Goal: Information Seeking & Learning: Find specific fact

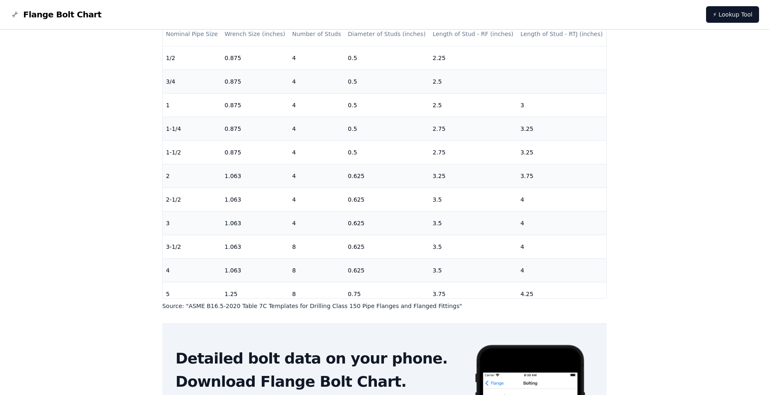
scroll to position [124, 0]
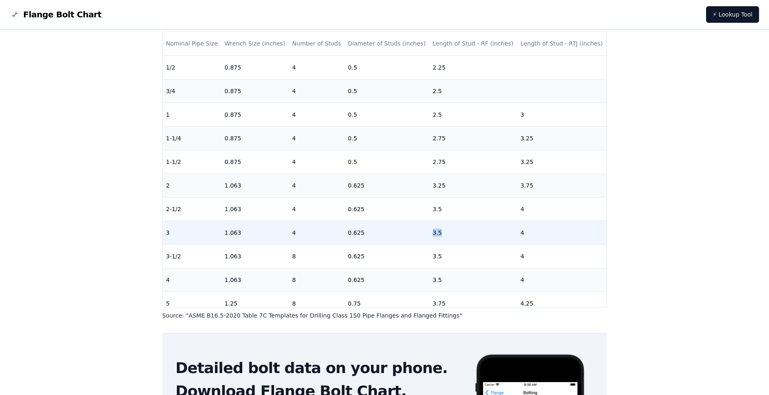
drag, startPoint x: 436, startPoint y: 233, endPoint x: 425, endPoint y: 234, distance: 11.3
click at [425, 234] on tr "3 1.063 4 0.625 3.5 4" at bounding box center [385, 233] width 444 height 24
drag, startPoint x: 425, startPoint y: 234, endPoint x: 439, endPoint y: 232, distance: 14.2
click at [439, 232] on td "3.5" at bounding box center [474, 233] width 88 height 24
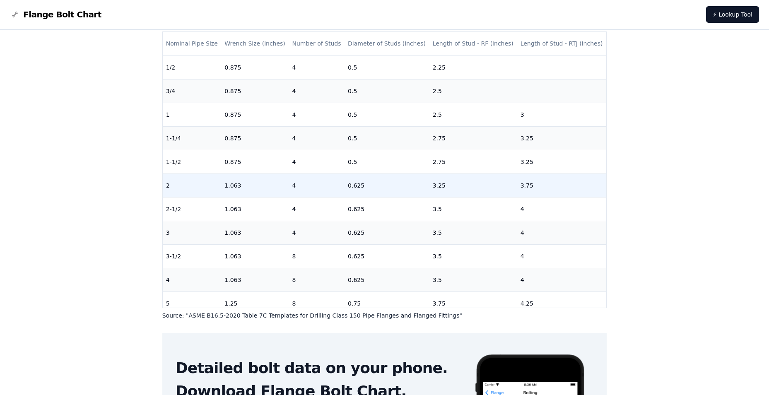
click at [441, 186] on td "3.25" at bounding box center [474, 186] width 88 height 24
drag, startPoint x: 442, startPoint y: 184, endPoint x: 434, endPoint y: 184, distance: 8.3
click at [434, 184] on td "3.25" at bounding box center [474, 186] width 88 height 24
drag, startPoint x: 434, startPoint y: 184, endPoint x: 439, endPoint y: 184, distance: 5.0
click at [439, 184] on td "3.25" at bounding box center [474, 186] width 88 height 24
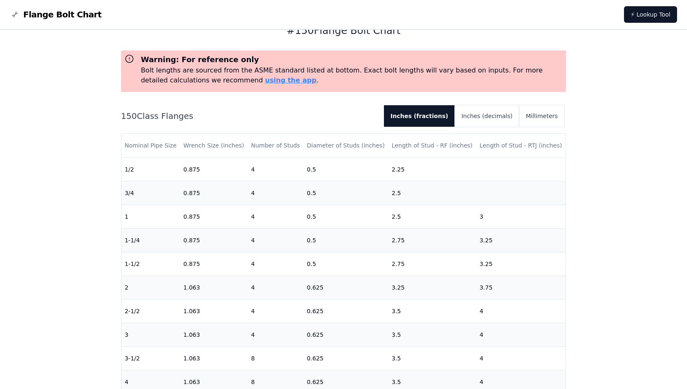
scroll to position [0, 0]
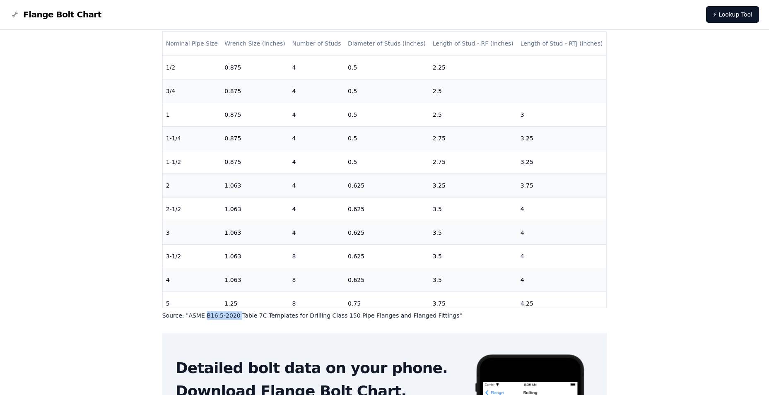
drag, startPoint x: 202, startPoint y: 315, endPoint x: 233, endPoint y: 318, distance: 30.8
click at [233, 318] on p "Source: " ASME B16.5-2020 Table 7C Templates for Drilling Class 150 Pipe Flange…" at bounding box center [384, 316] width 445 height 8
click at [443, 319] on p "Source: " ASME B16.5-2020 Table 7C Templates for Drilling Class 150 Pipe Flange…" at bounding box center [384, 316] width 445 height 8
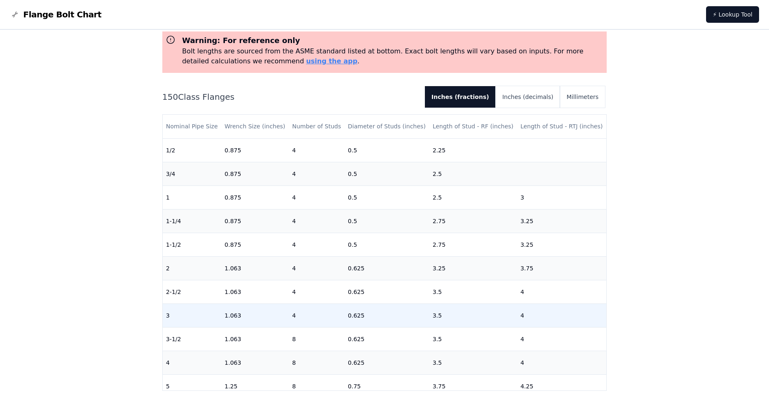
scroll to position [83, 0]
